Goal: Task Accomplishment & Management: Manage account settings

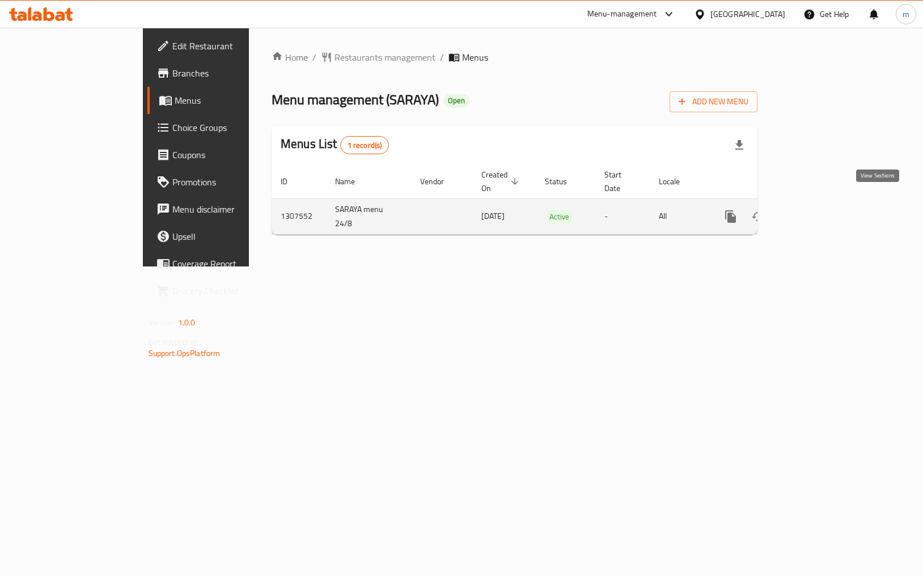
click at [818, 212] on icon "enhanced table" at bounding box center [813, 217] width 10 height 10
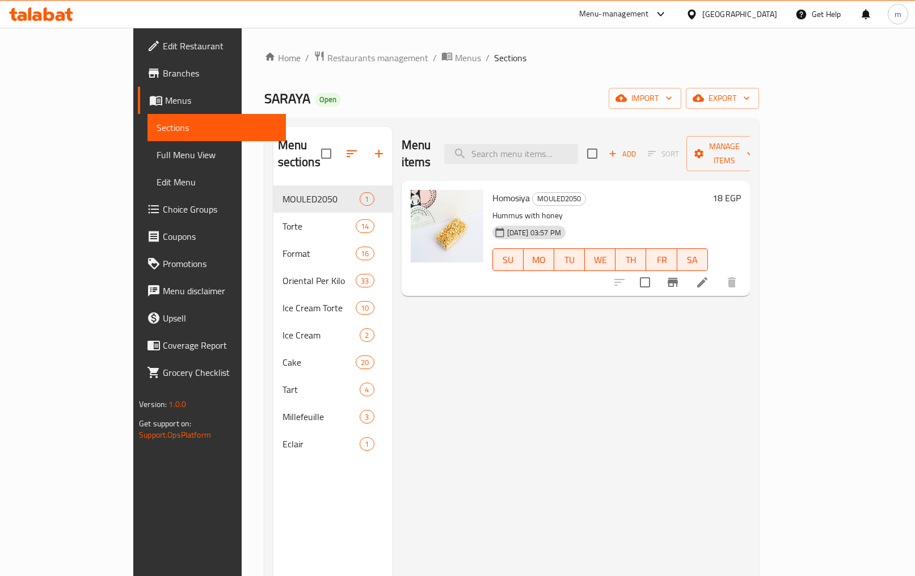
click at [163, 205] on span "Choice Groups" at bounding box center [220, 209] width 114 height 14
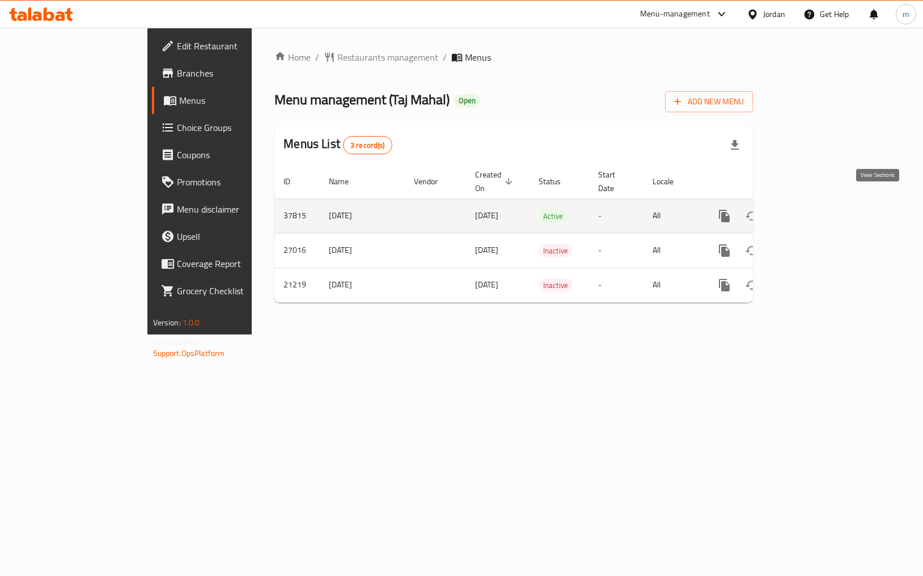
click at [813, 209] on icon "enhanced table" at bounding box center [807, 216] width 14 height 14
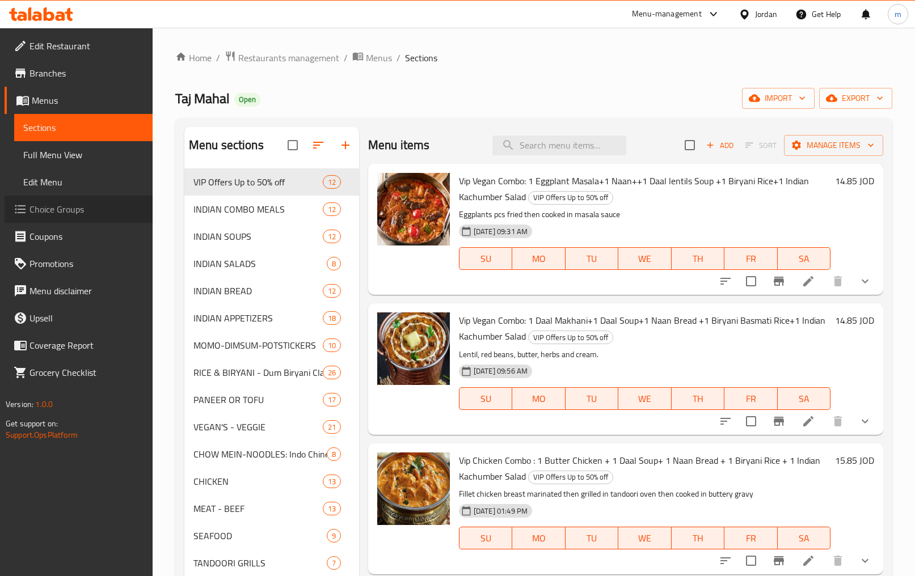
click at [72, 213] on span "Choice Groups" at bounding box center [86, 209] width 114 height 14
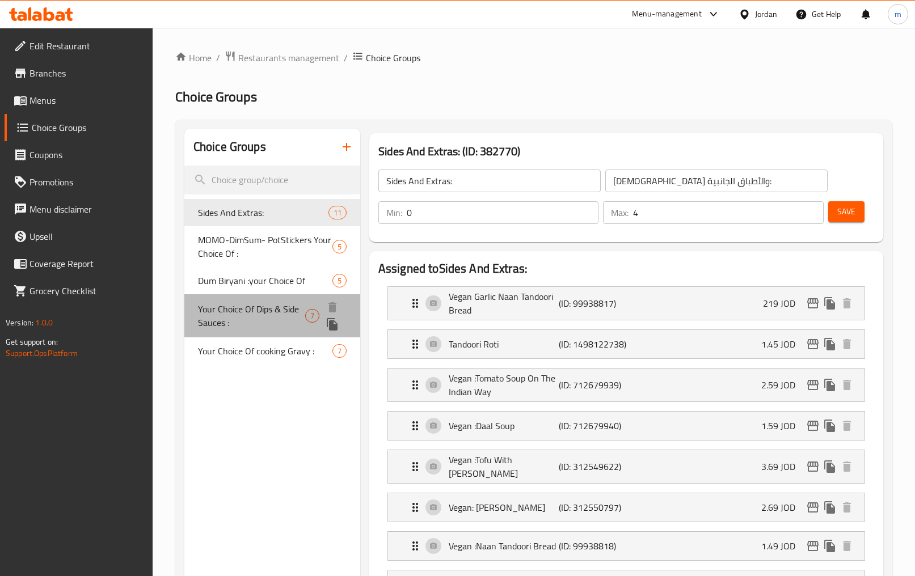
click at [252, 310] on span "Your Choice Of Dips & Side Sauces :" at bounding box center [251, 315] width 107 height 27
type input "Your Choice Of Dips & Side Sauces :"
type input "اختيارك من الصوصات الجانبية والديب :"
type input "6"
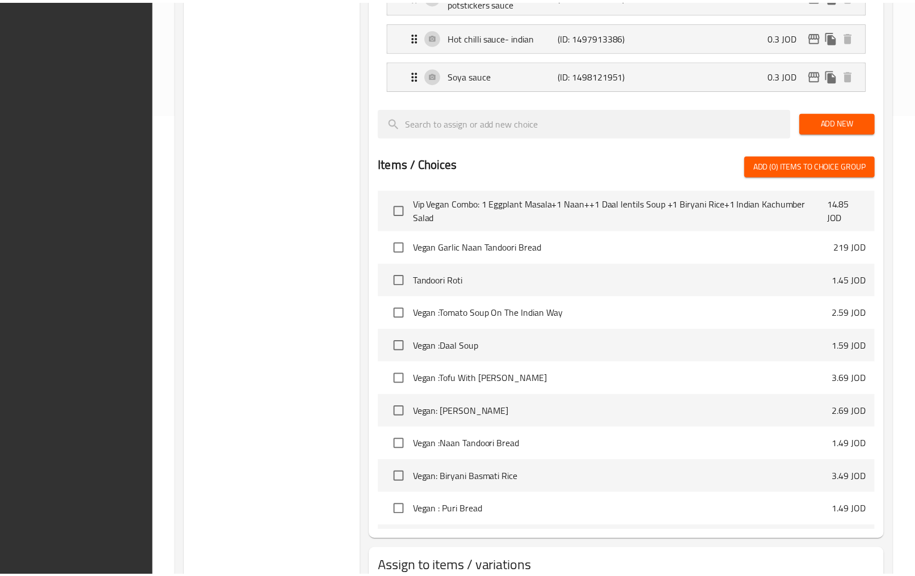
scroll to position [542, 0]
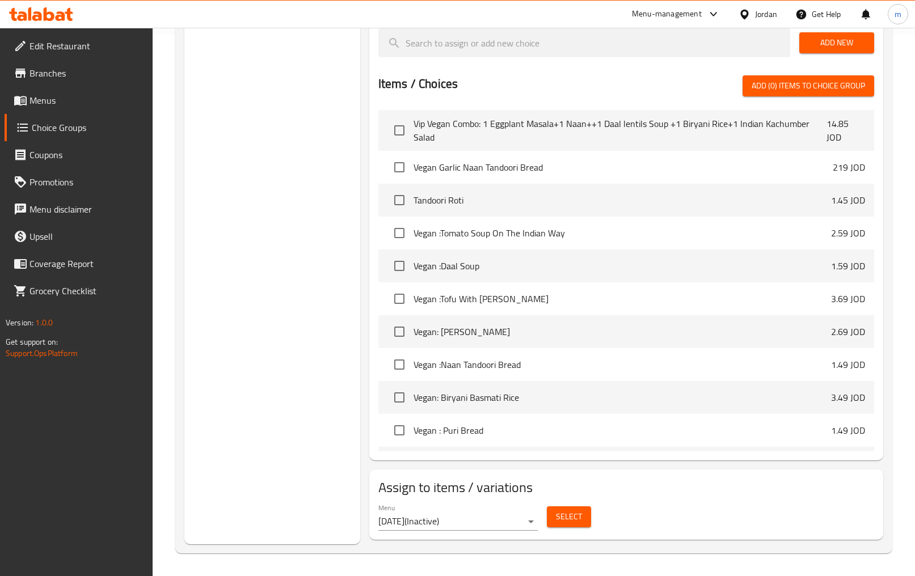
click at [317, 285] on div "Choice Groups Sides And Extras: 11 MOMO-DimSum- PotStickers Your Choice Of : 5 …" at bounding box center [272, 65] width 176 height 957
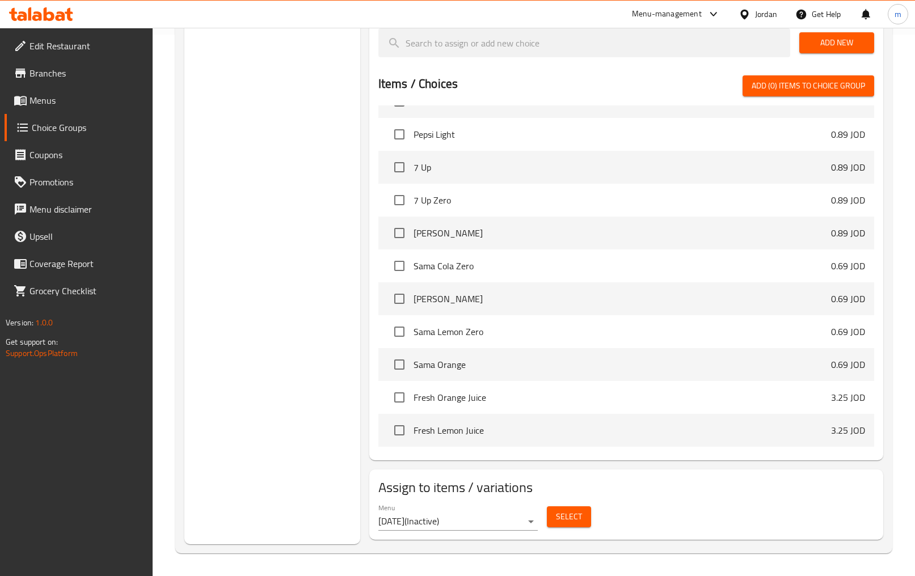
scroll to position [7454, 0]
